Goal: Communication & Community: Answer question/provide support

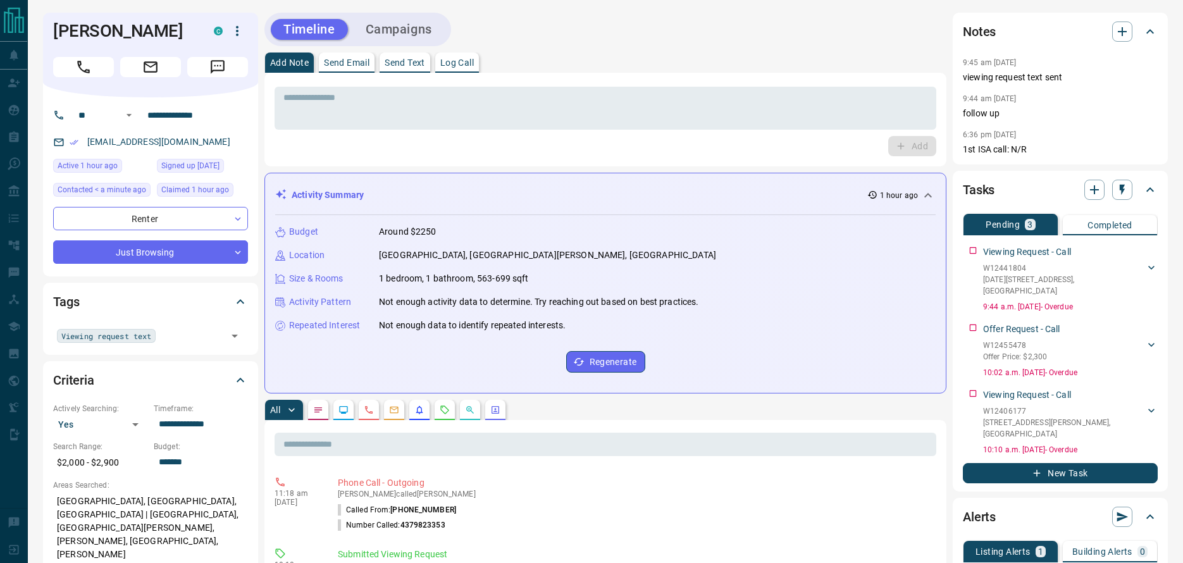
click at [444, 188] on div "Activity Summary 1 hour ago" at bounding box center [597, 194] width 645 height 13
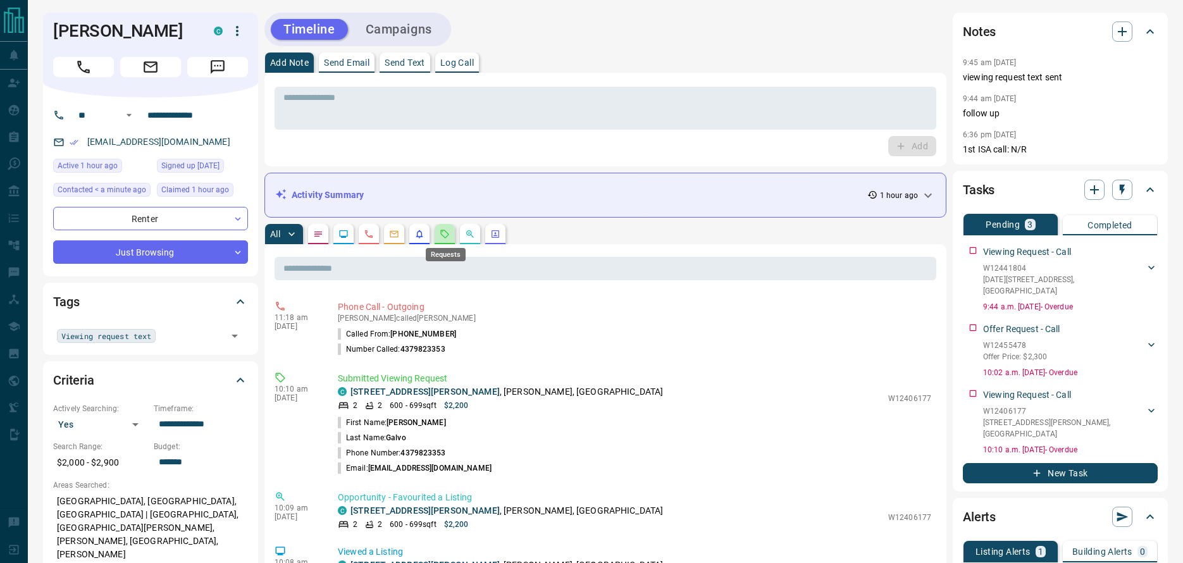
click at [442, 238] on icon "Requests" at bounding box center [445, 234] width 10 height 10
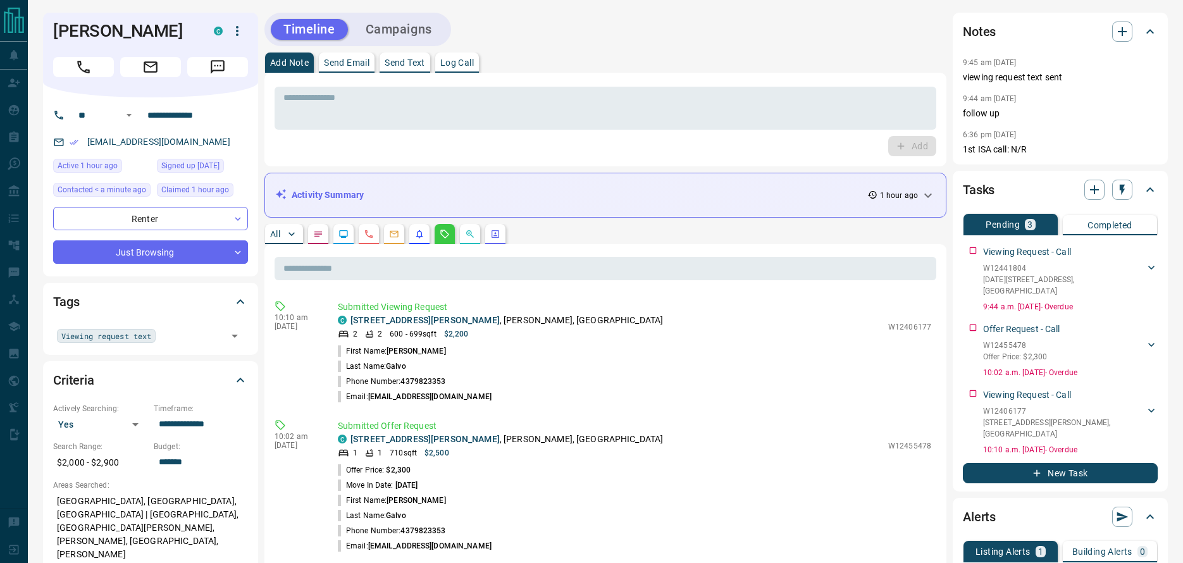
click at [415, 65] on p "Send Text" at bounding box center [404, 62] width 40 height 9
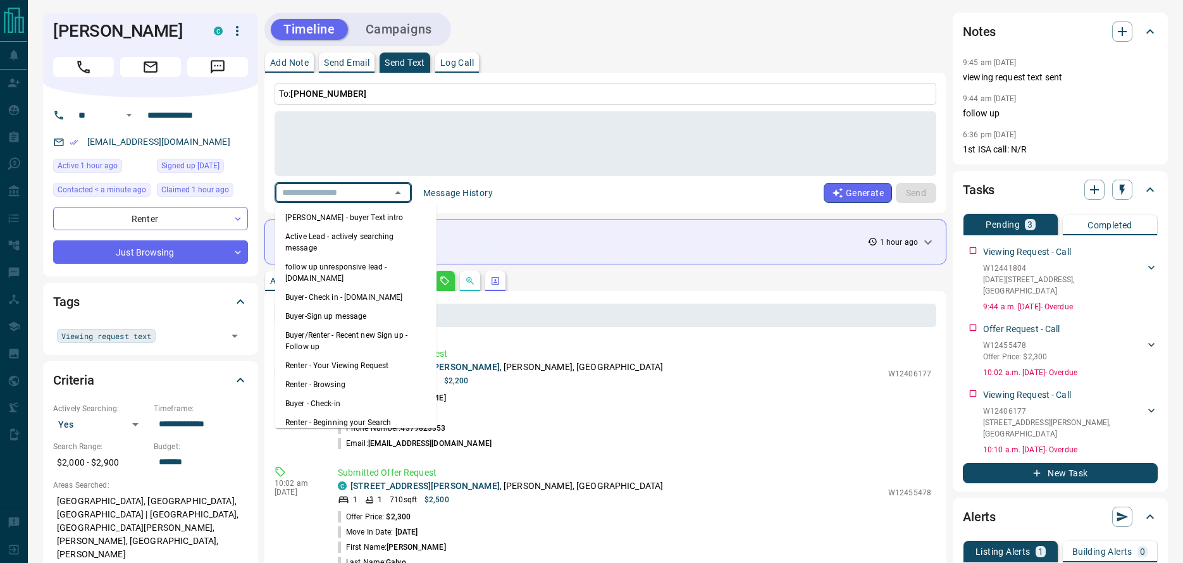
click at [373, 194] on input "text" at bounding box center [325, 193] width 96 height 16
click at [373, 154] on textarea at bounding box center [605, 144] width 644 height 54
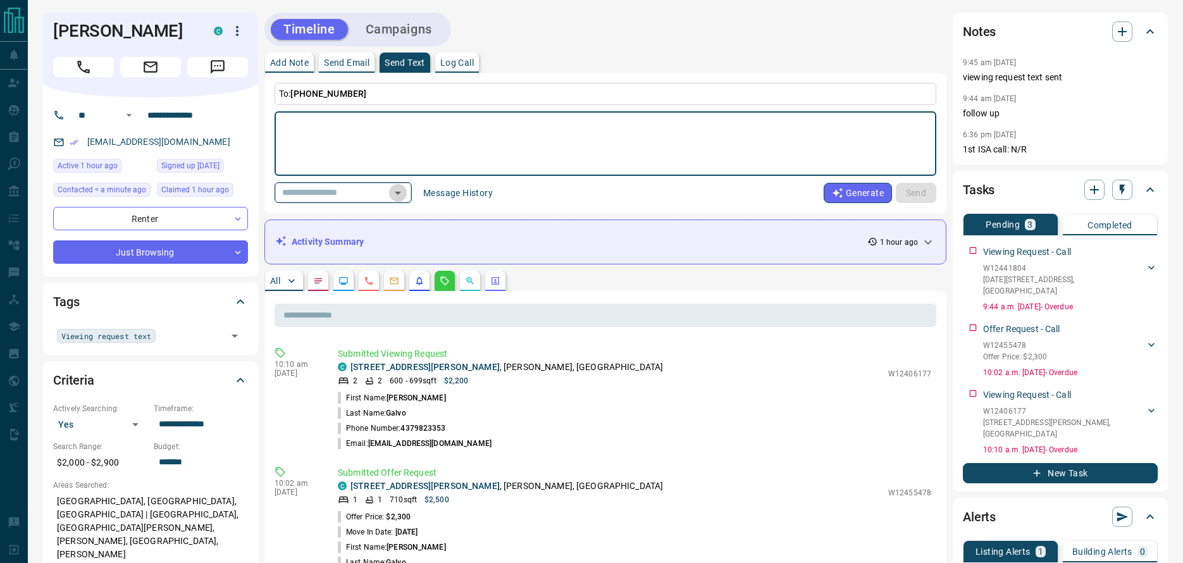
click at [405, 188] on icon "Open" at bounding box center [397, 192] width 15 height 15
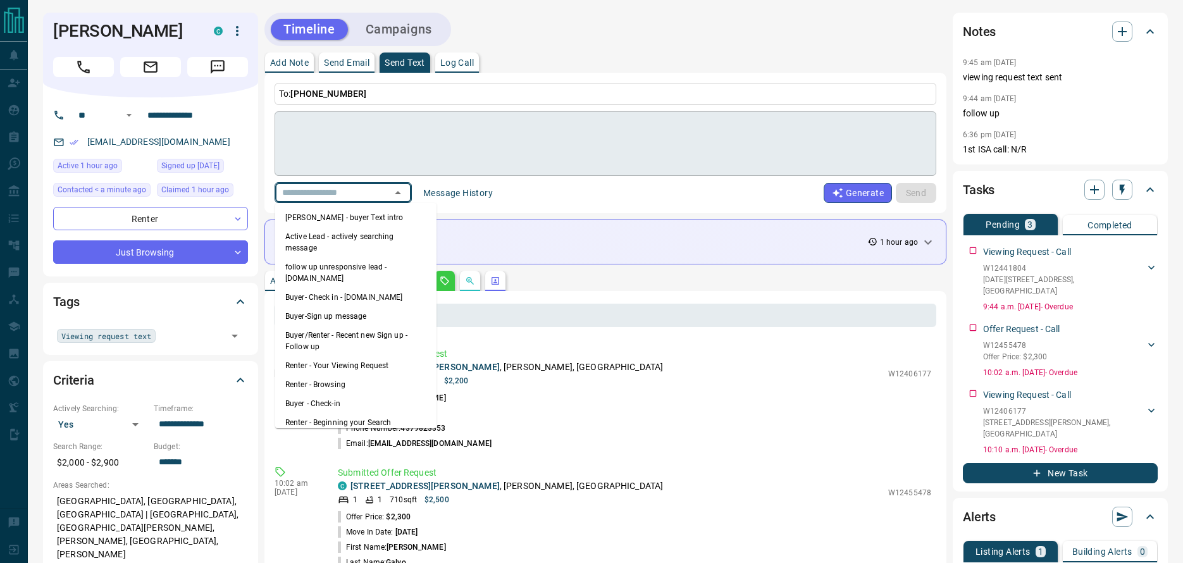
click at [428, 154] on textarea at bounding box center [605, 144] width 644 height 54
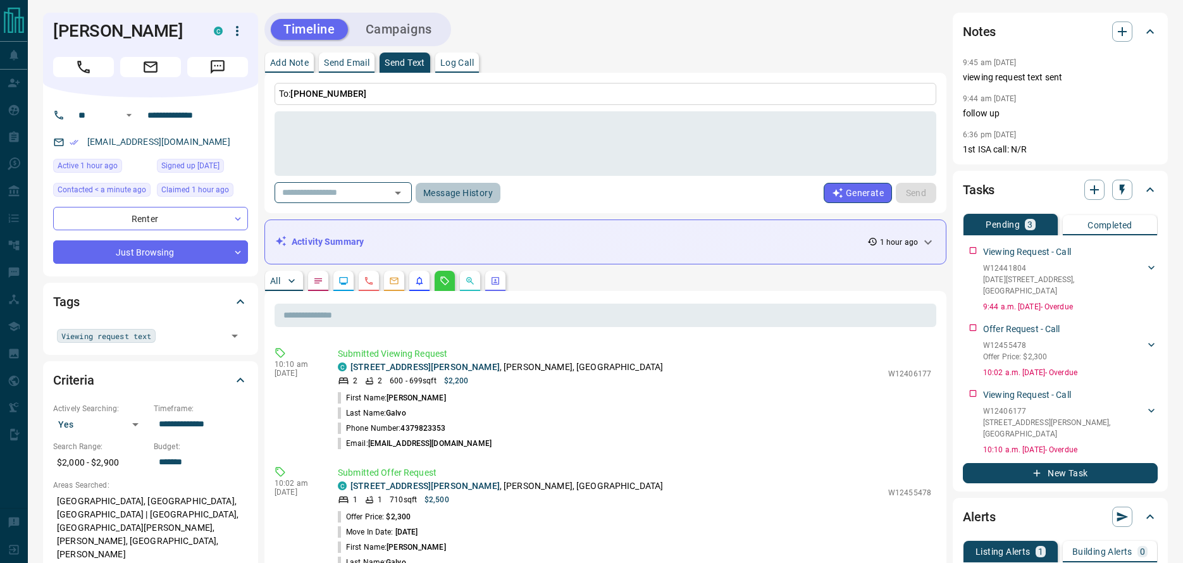
click at [481, 190] on button "Message History" at bounding box center [457, 193] width 85 height 20
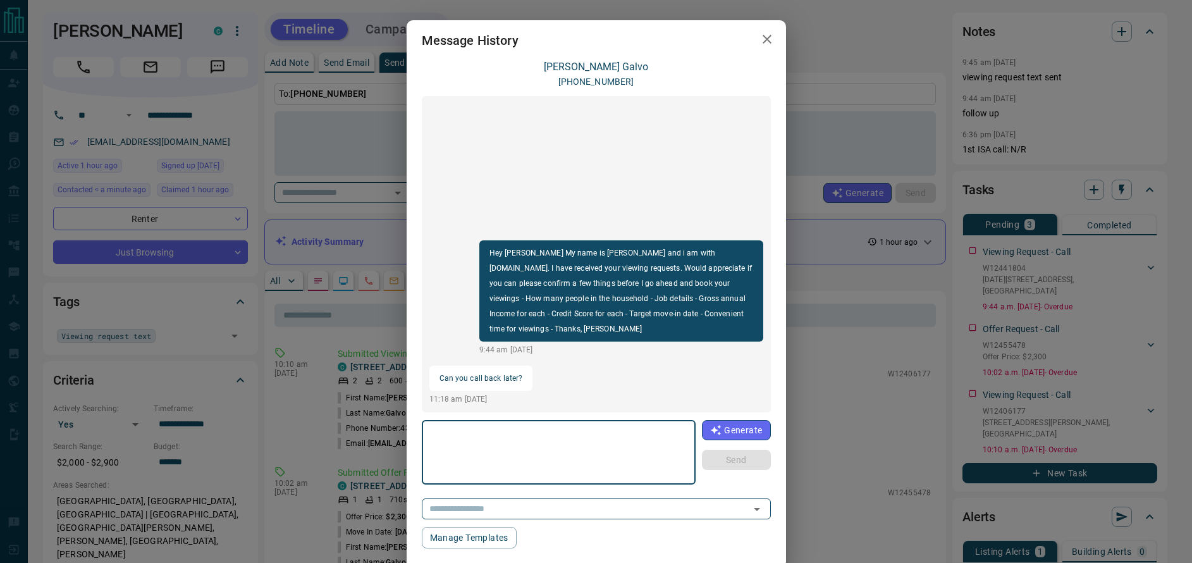
click at [550, 445] on textarea at bounding box center [559, 453] width 257 height 54
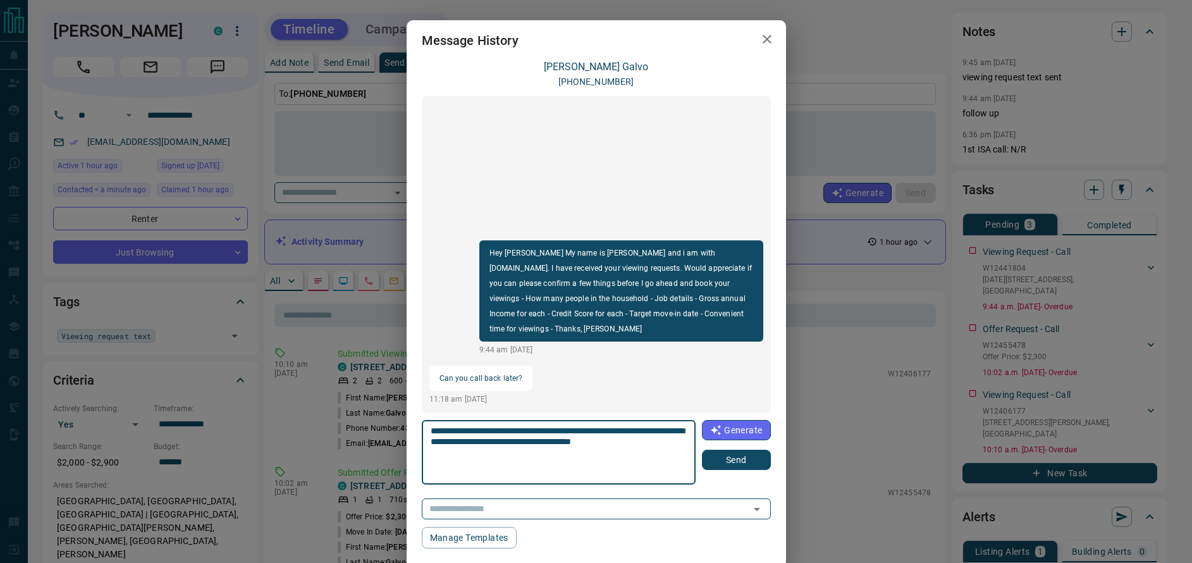
type textarea "**********"
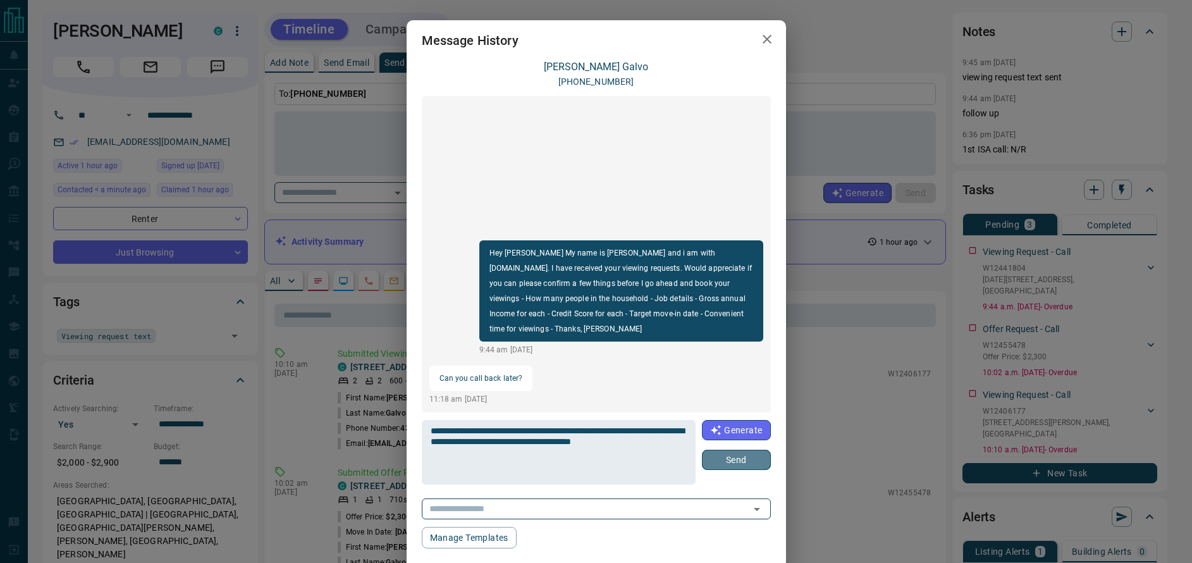
click at [719, 455] on button "Send" at bounding box center [736, 460] width 68 height 20
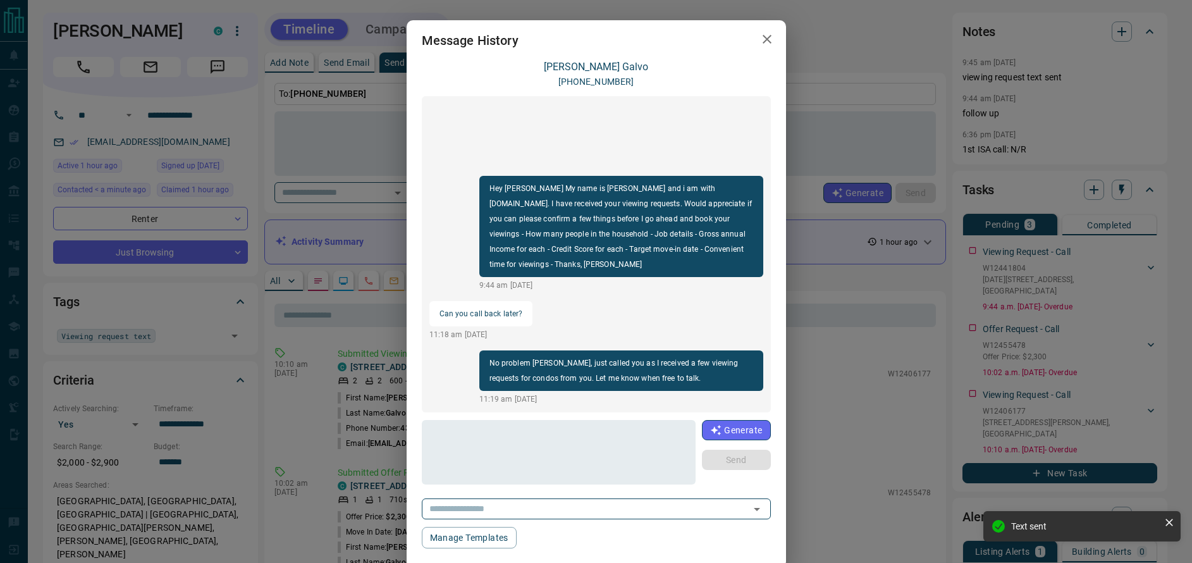
click at [765, 42] on icon "button" at bounding box center [767, 39] width 9 height 9
